Goal: Navigation & Orientation: Find specific page/section

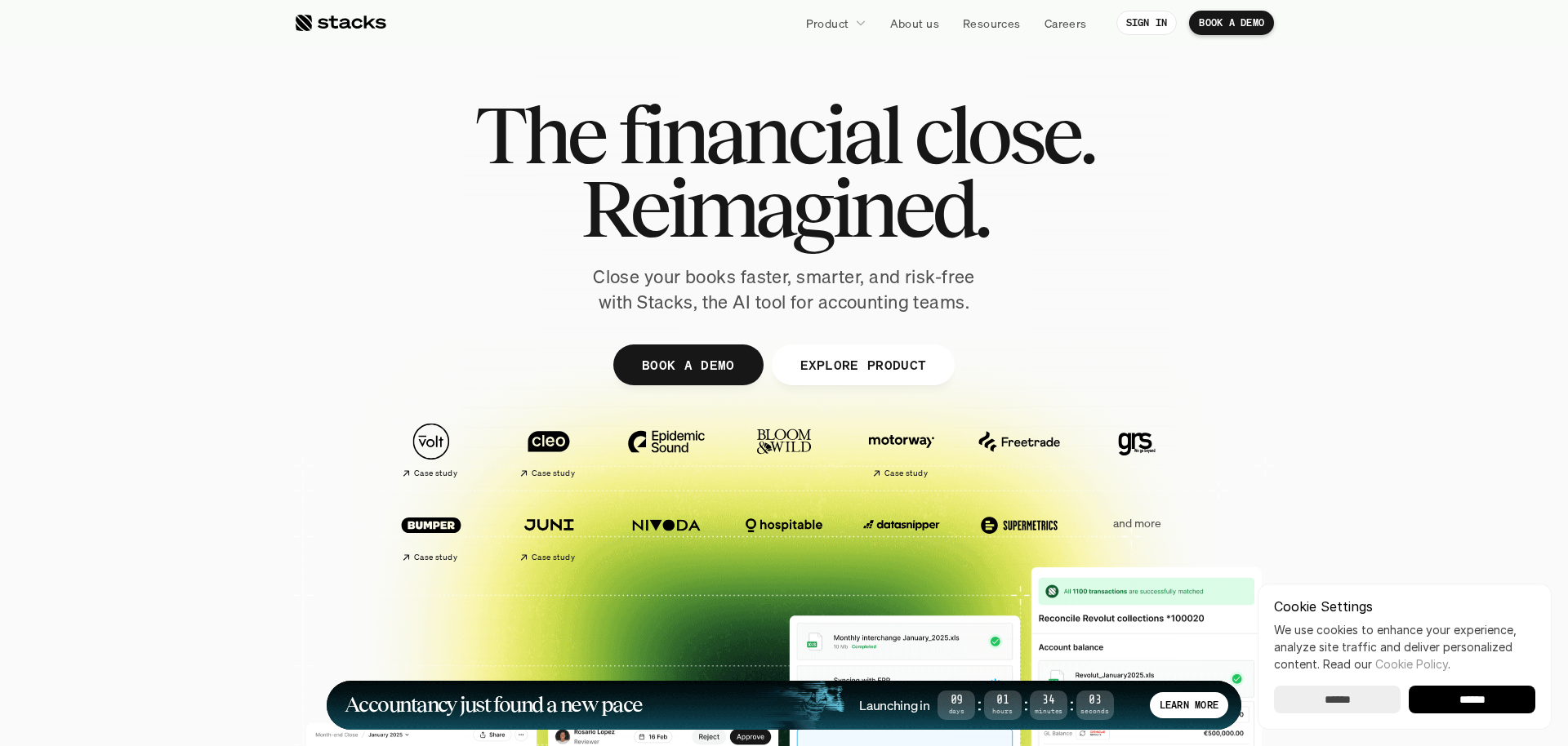
click at [1492, 698] on input "******" at bounding box center [1471, 700] width 127 height 28
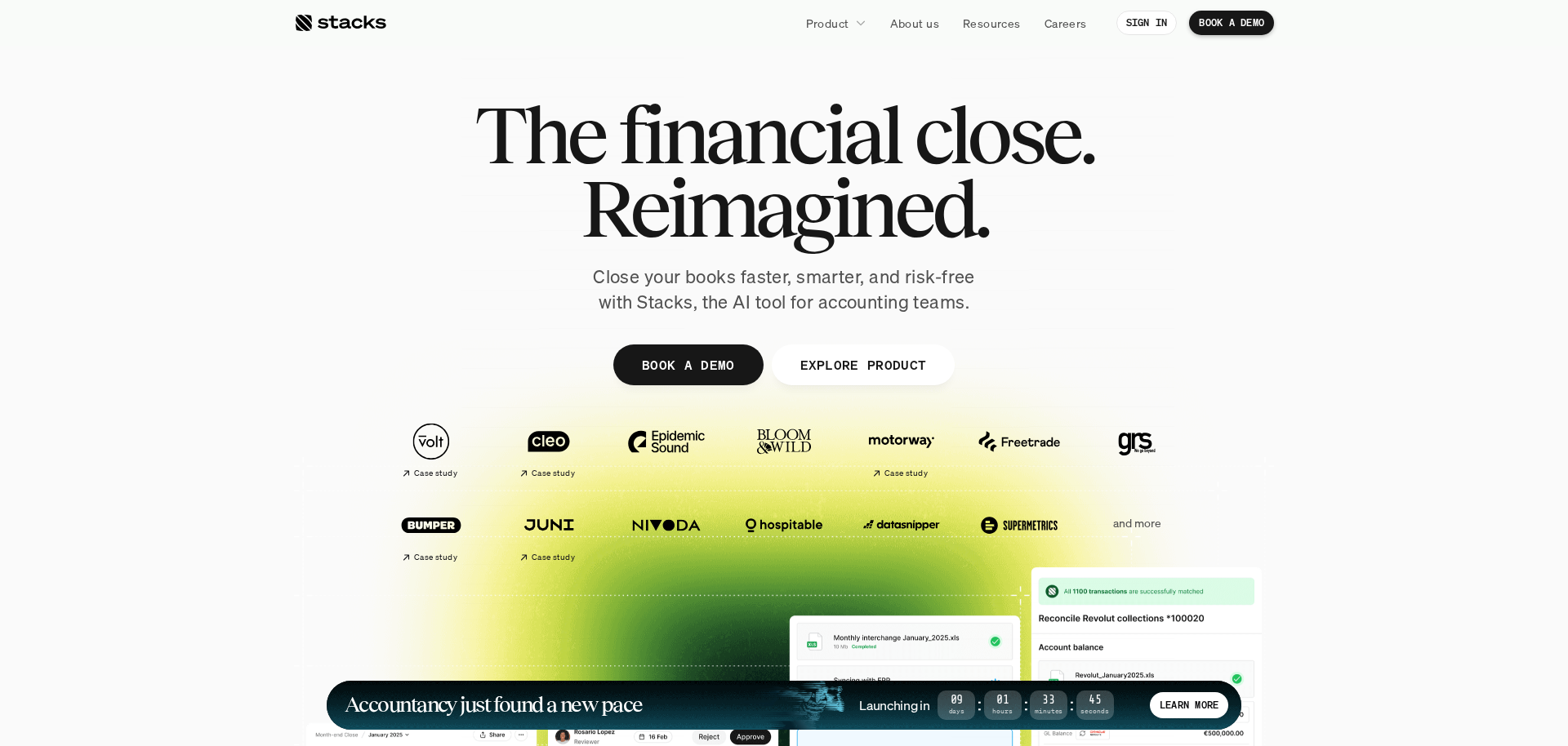
click at [447, 261] on div "The financial close. Reimagined. Close your books faster, smarter, and risk-fre…" at bounding box center [784, 206] width 915 height 218
click at [451, 456] on img at bounding box center [431, 442] width 92 height 64
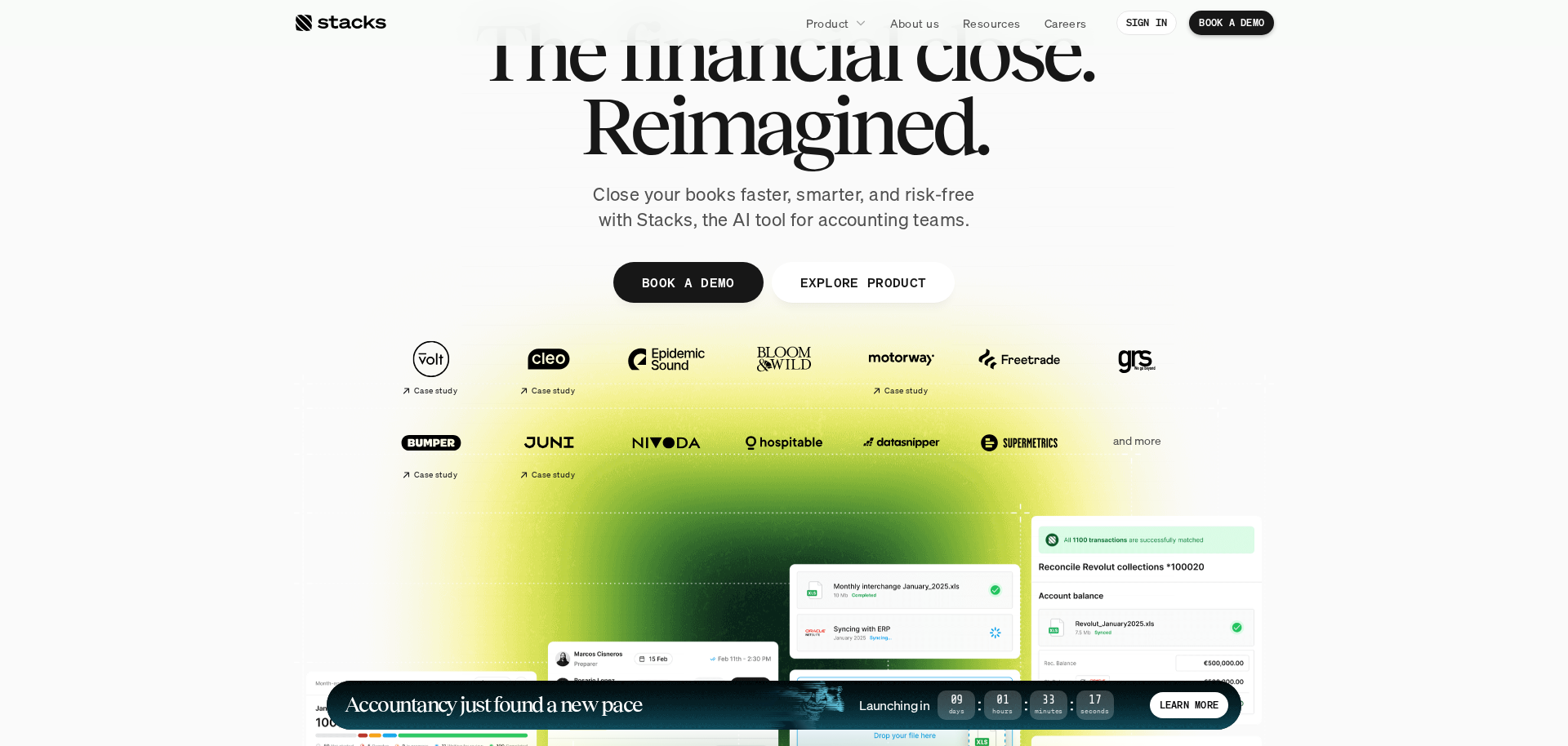
scroll to position [310, 0]
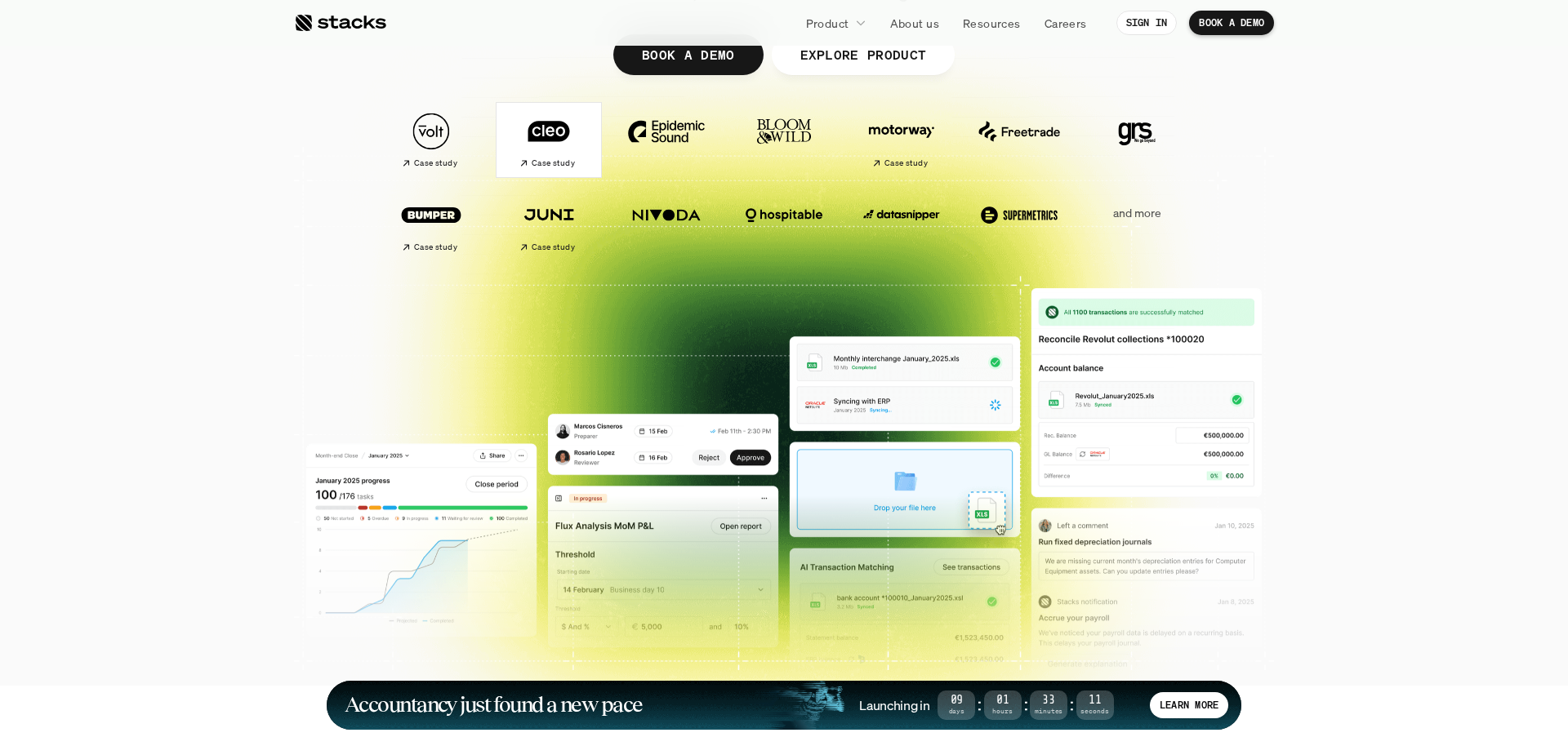
click at [574, 128] on img at bounding box center [548, 131] width 92 height 64
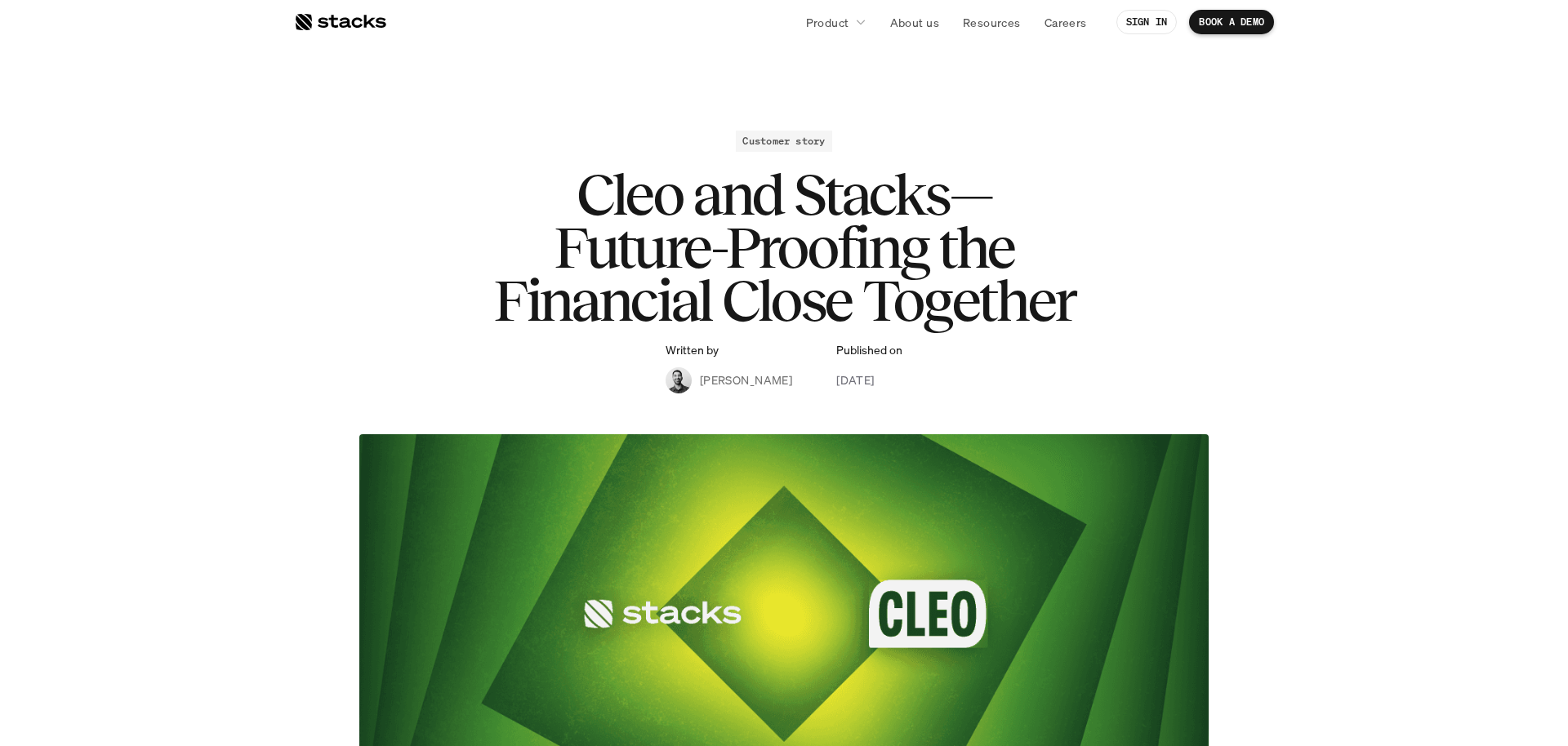
scroll to position [1112, 0]
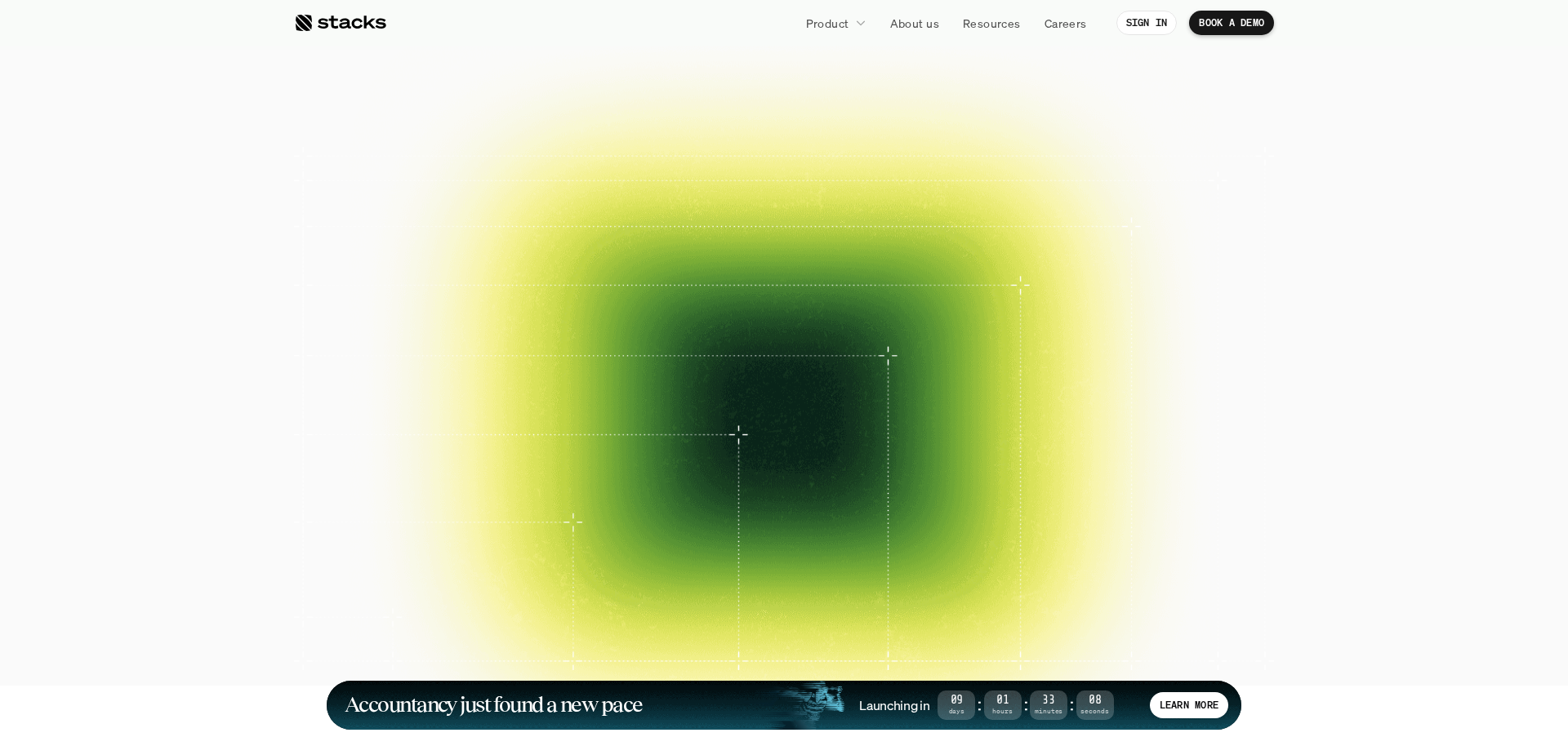
click at [451, 225] on img at bounding box center [433, 214] width 92 height 64
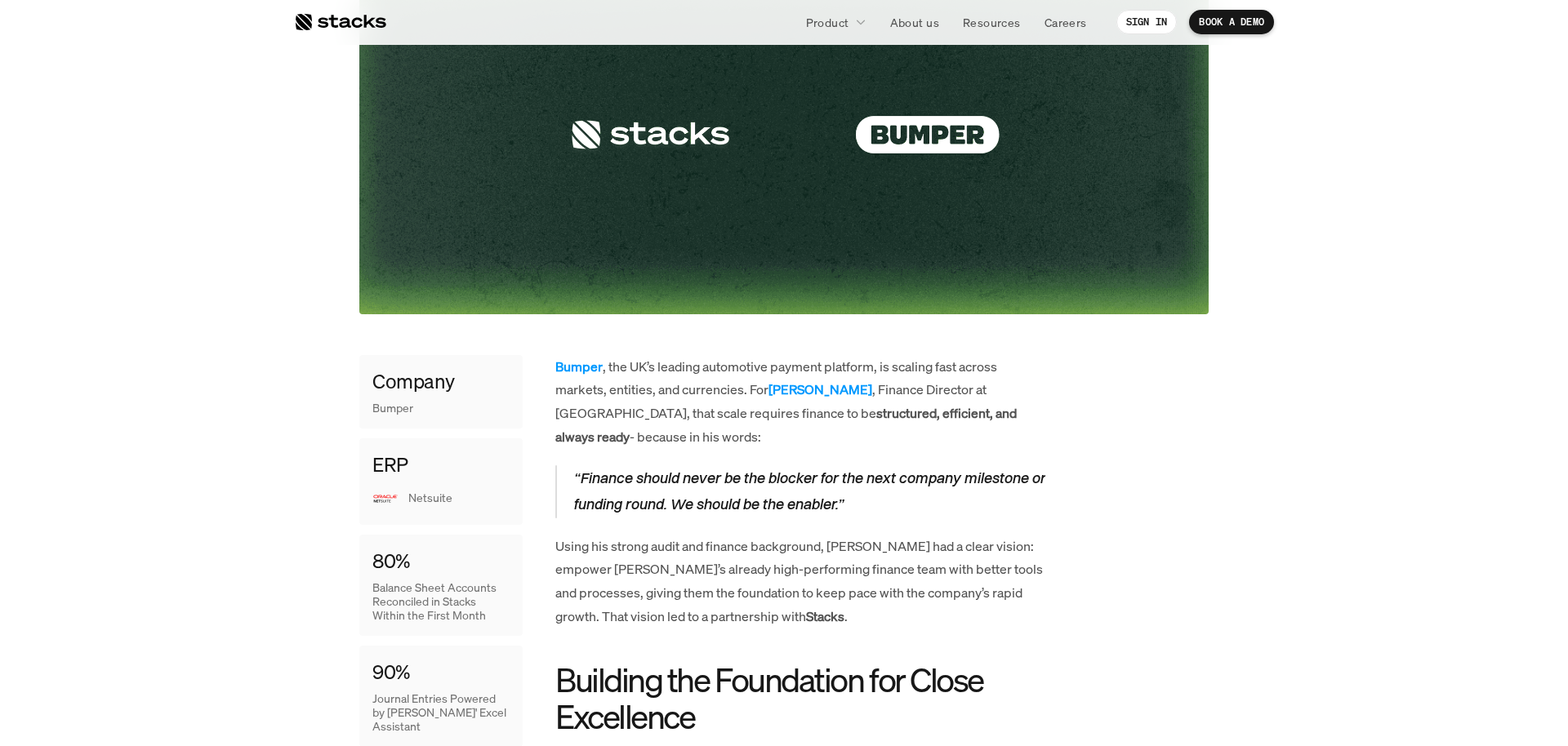
scroll to position [742, 0]
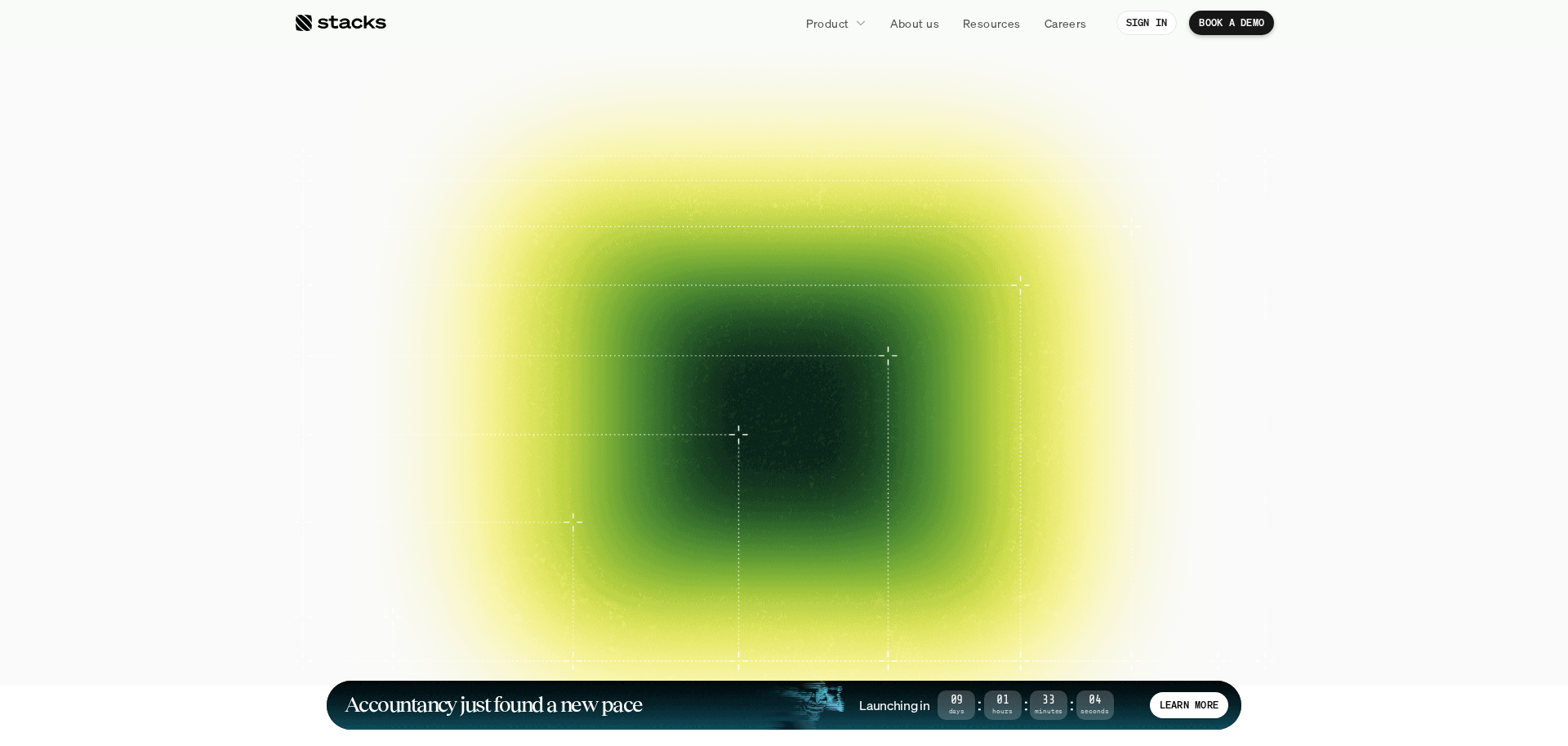
click at [535, 227] on img at bounding box center [550, 214] width 91 height 64
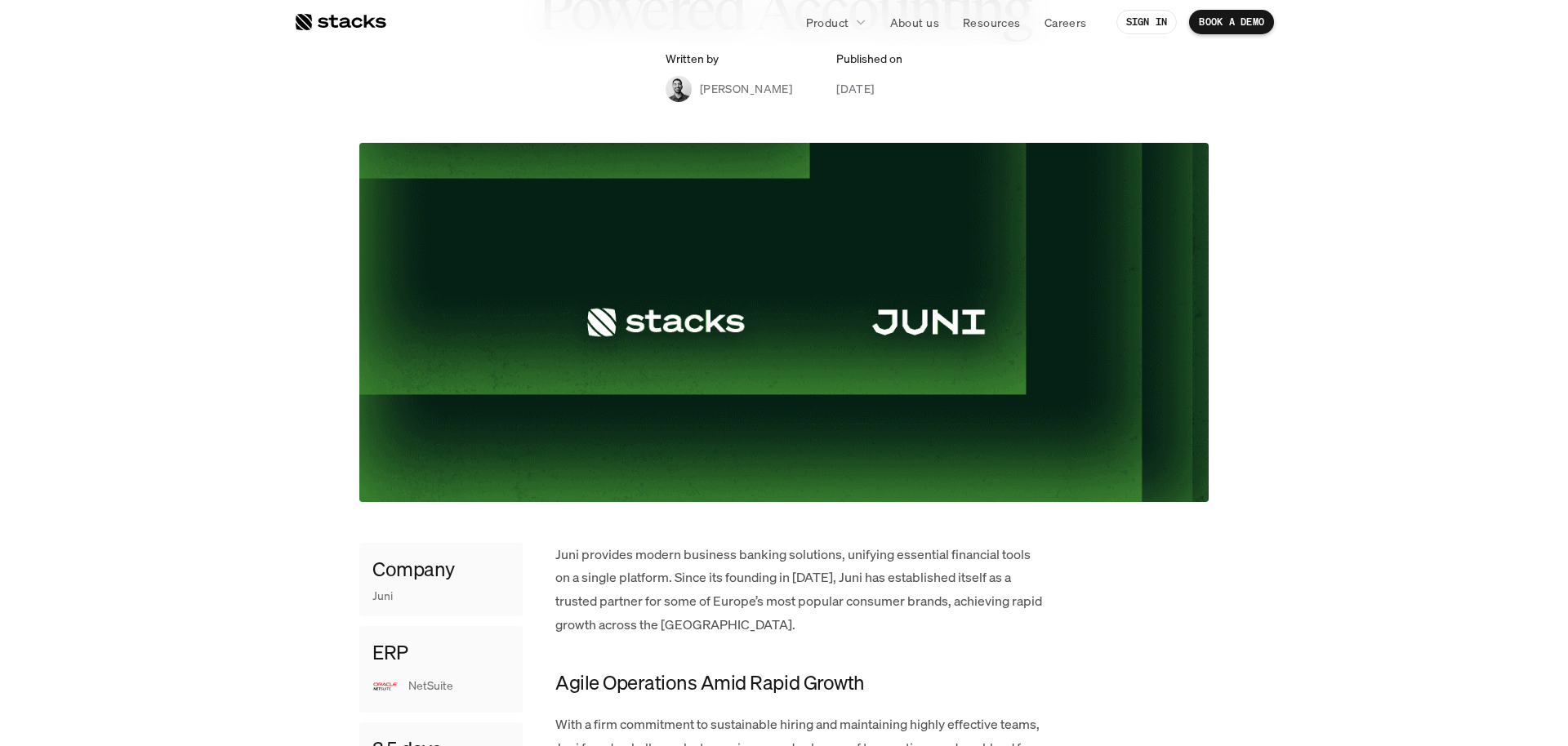
scroll to position [609, 0]
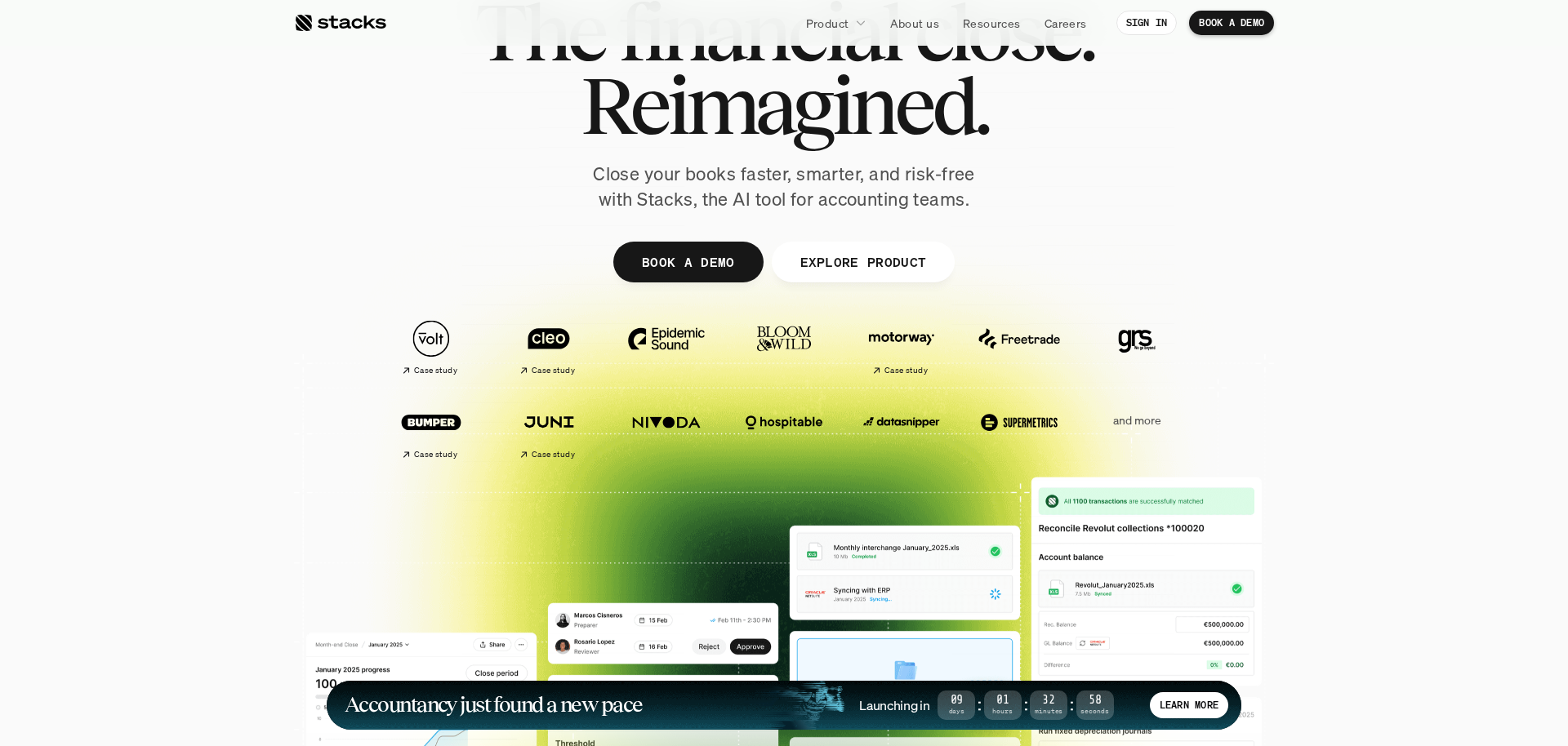
scroll to position [134, 0]
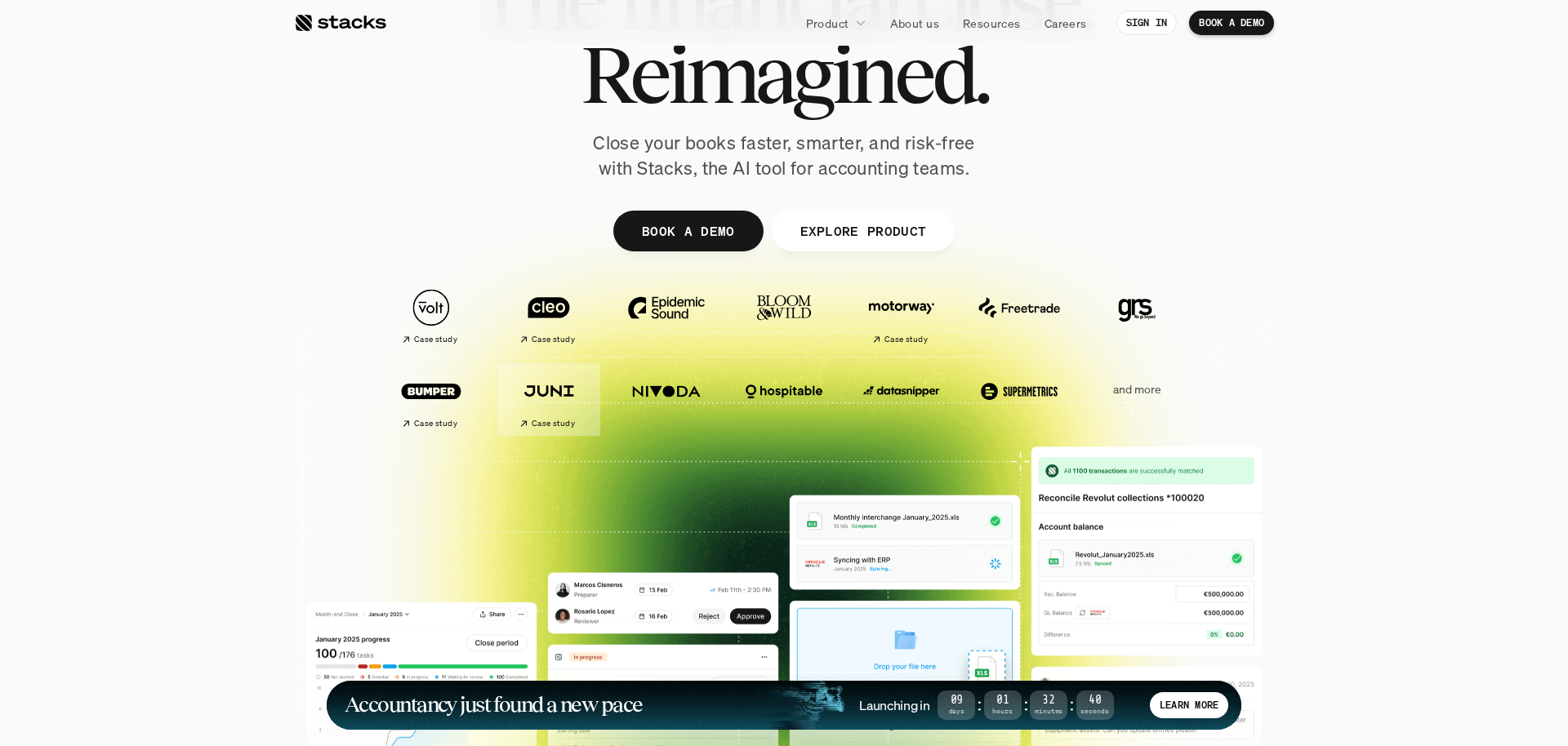
click at [462, 394] on img at bounding box center [431, 390] width 92 height 64
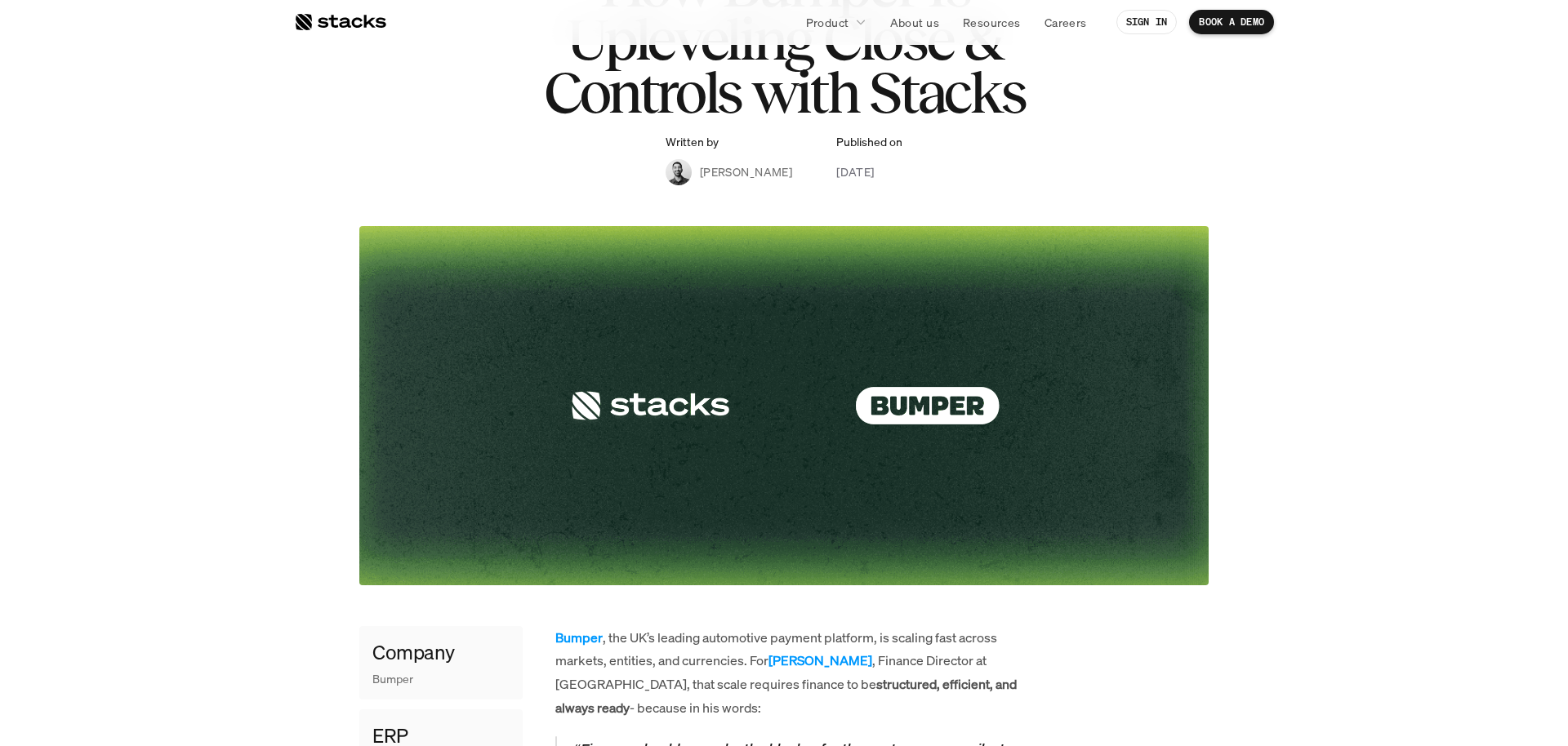
scroll to position [533, 0]
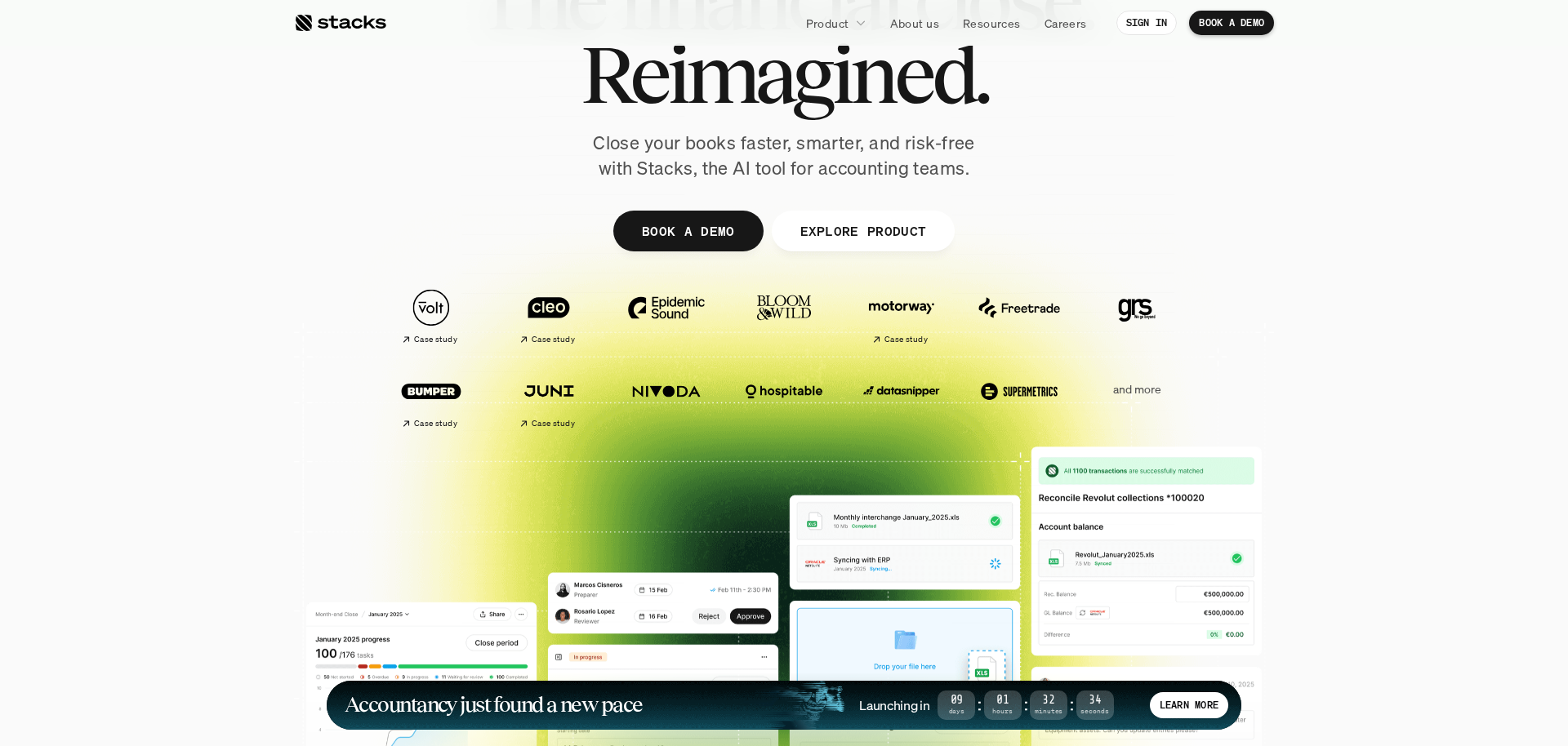
click at [1151, 303] on img at bounding box center [1136, 308] width 92 height 64
click at [1134, 312] on img at bounding box center [1136, 308] width 92 height 64
click at [1003, 306] on img at bounding box center [1019, 308] width 92 height 64
click at [1008, 397] on img at bounding box center [1019, 390] width 92 height 64
click at [995, 385] on img at bounding box center [1019, 390] width 92 height 64
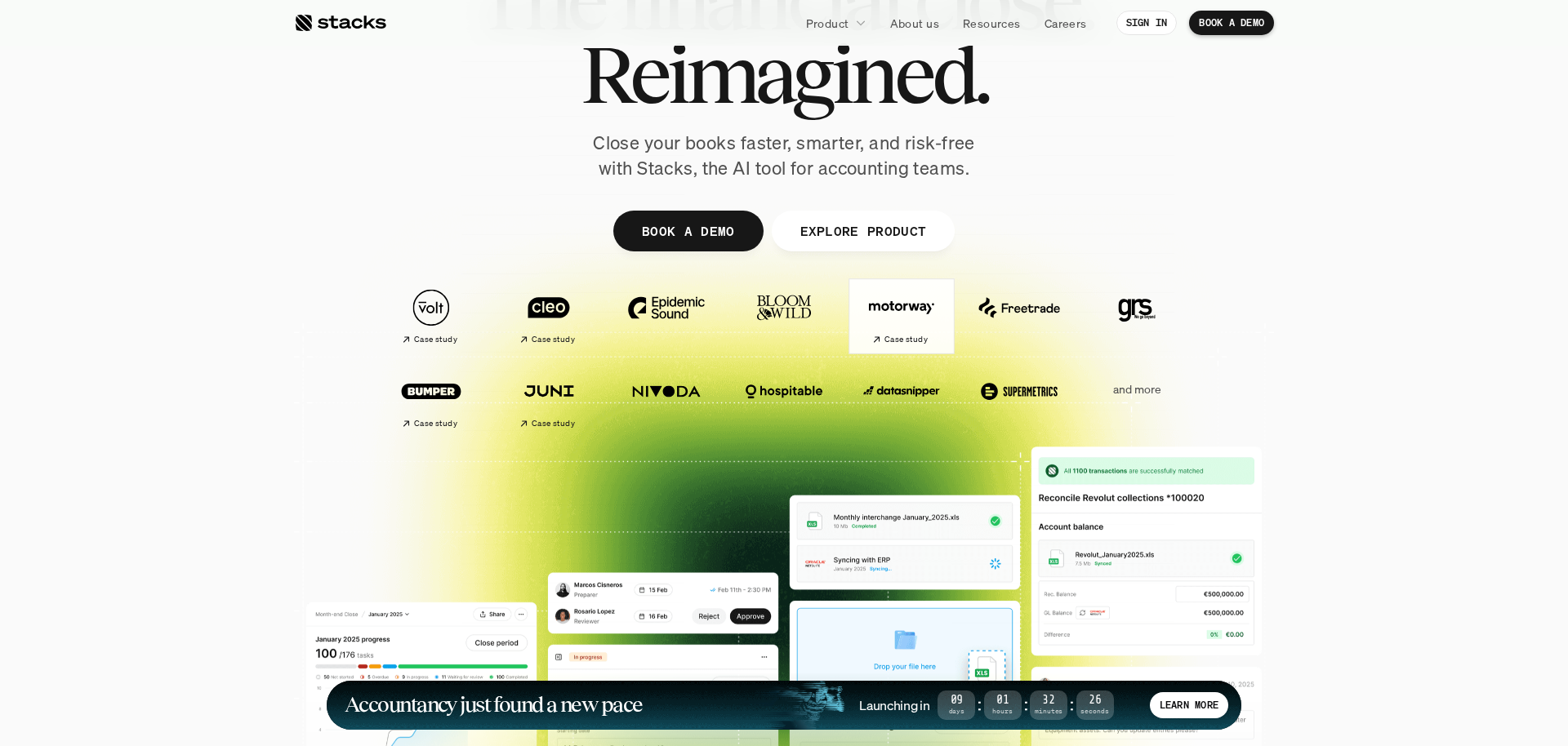
click at [948, 299] on div at bounding box center [901, 316] width 106 height 75
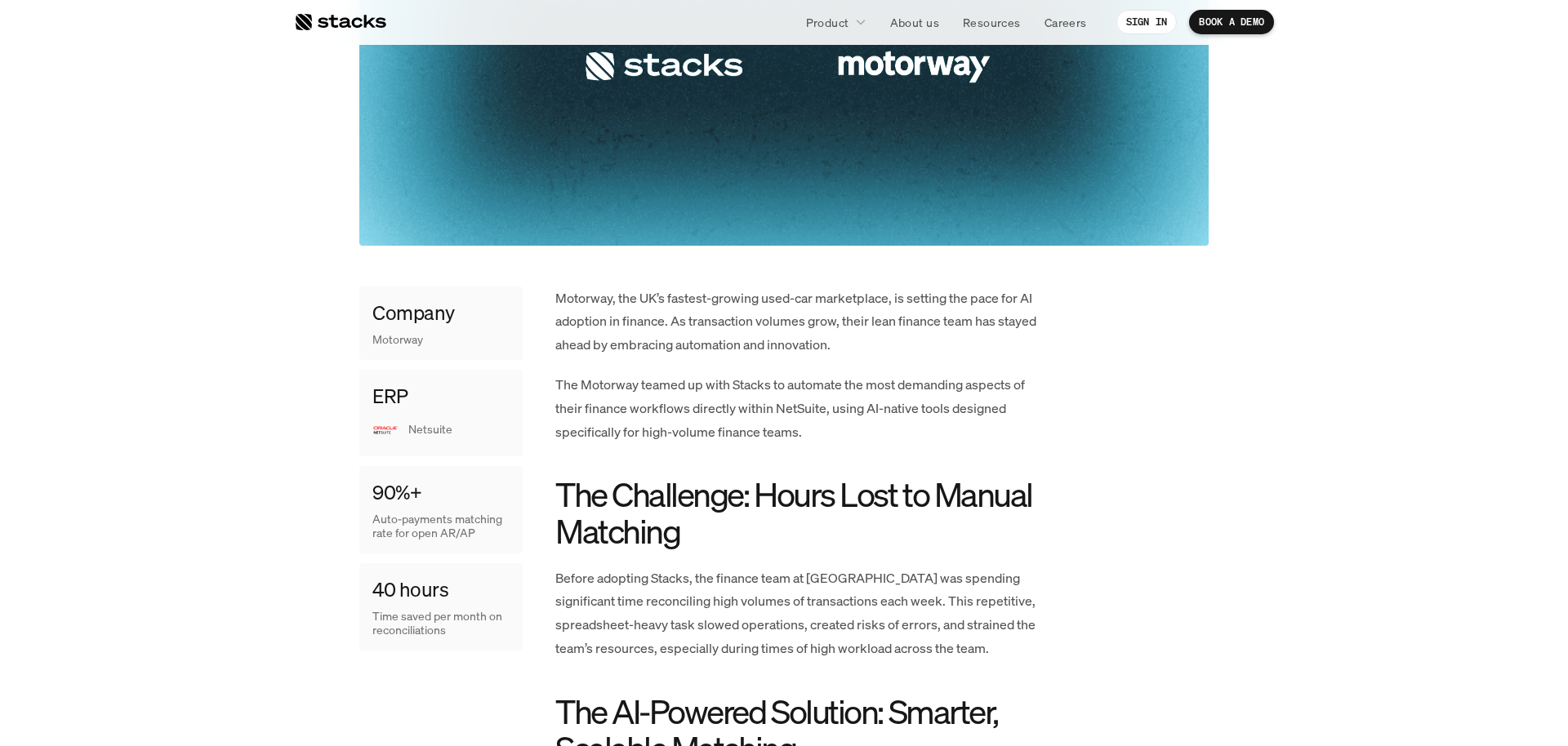
scroll to position [1045, 0]
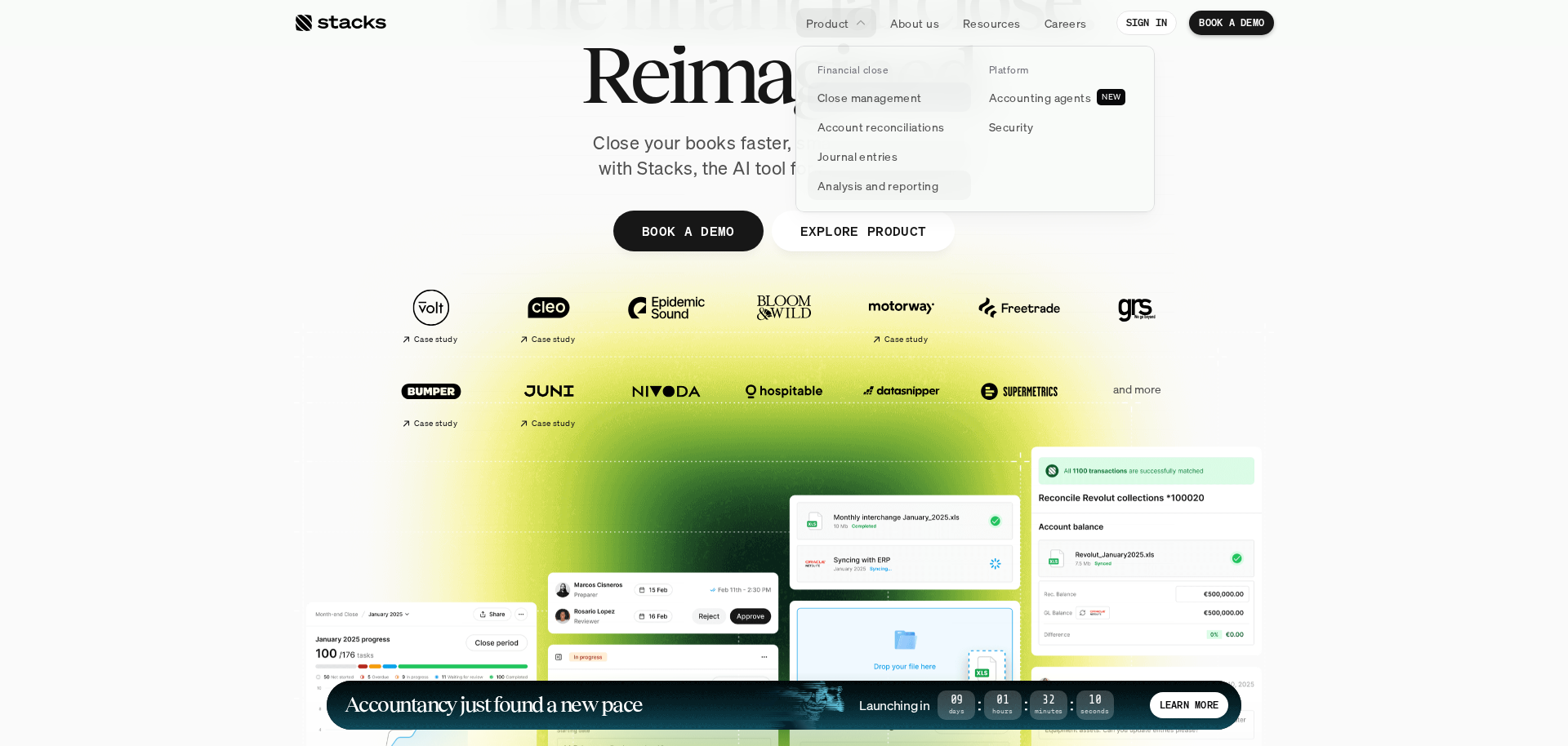
click at [883, 149] on p "Journal entries" at bounding box center [857, 156] width 80 height 17
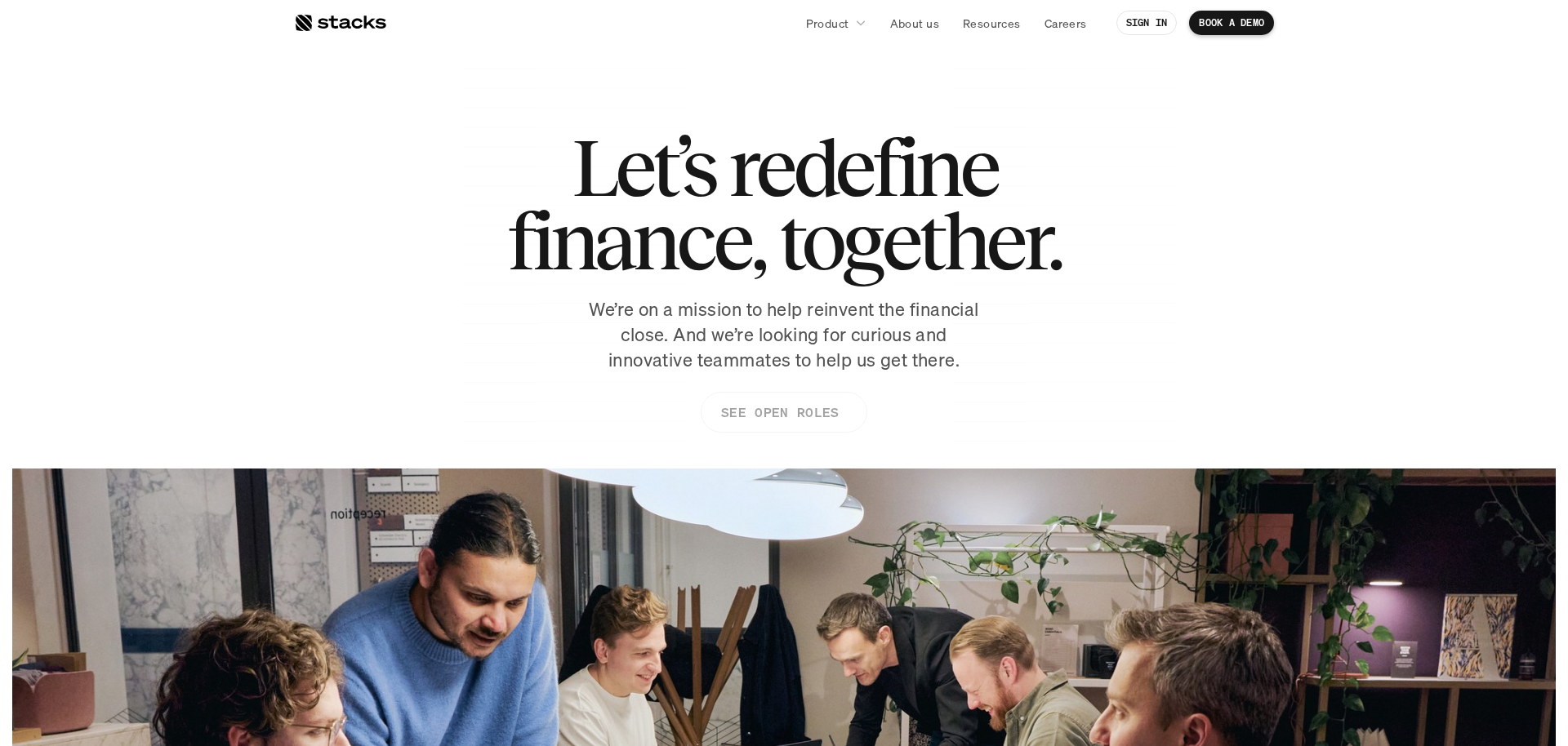
click at [792, 412] on p "SEE OPEN ROLES" at bounding box center [780, 413] width 117 height 24
